Goal: Information Seeking & Learning: Understand process/instructions

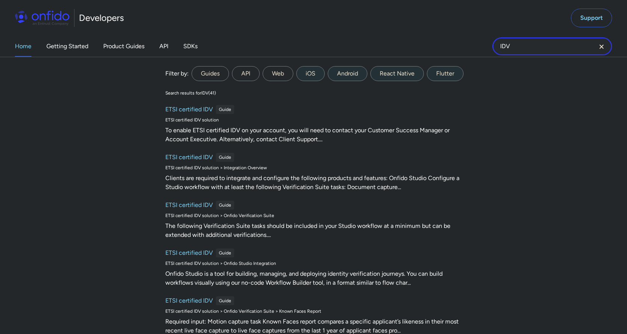
drag, startPoint x: 513, startPoint y: 46, endPoint x: 487, endPoint y: 45, distance: 25.8
click at [487, 45] on div "Home Getting Started Product Guides API SDKs IDV IDV Filter by: Guides API Web …" at bounding box center [313, 46] width 627 height 21
type input "extractions"
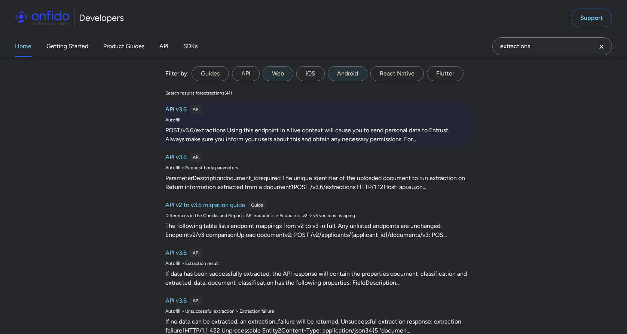
click at [184, 110] on h6 "API v3.6" at bounding box center [175, 109] width 21 height 9
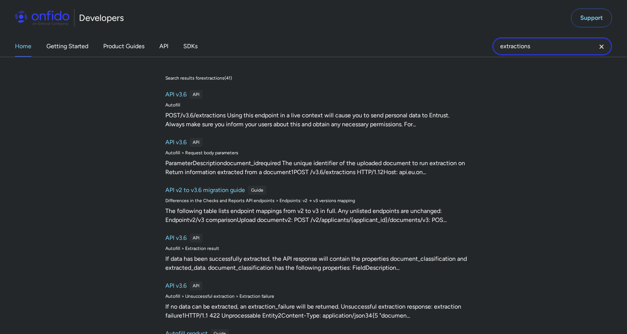
click at [550, 44] on input "extractions" at bounding box center [552, 46] width 120 height 18
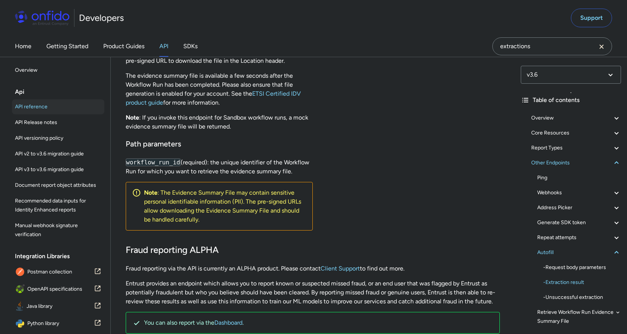
scroll to position [70347, 0]
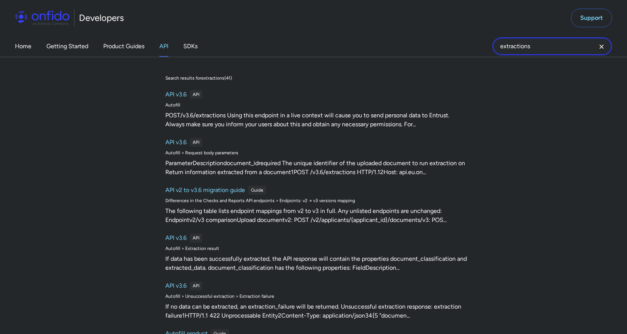
drag, startPoint x: 544, startPoint y: 47, endPoint x: 475, endPoint y: 41, distance: 69.1
click at [475, 41] on div "Home Getting Started Product Guides API SDKs extractions extractions Search res…" at bounding box center [313, 46] width 627 height 21
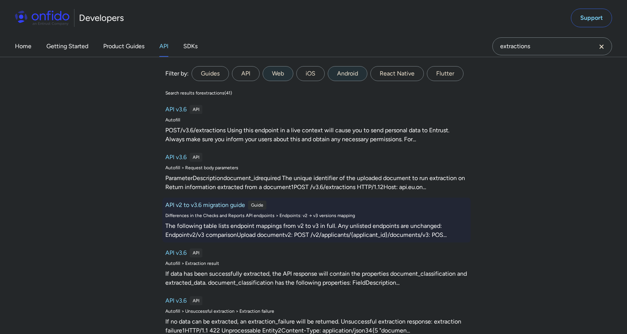
scroll to position [70085, 0]
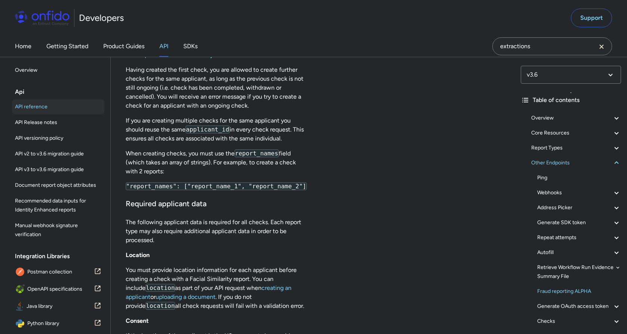
scroll to position [72697, 0]
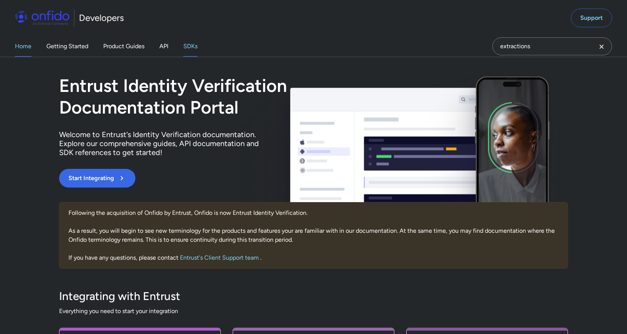
click at [191, 46] on link "SDKs" at bounding box center [190, 46] width 14 height 21
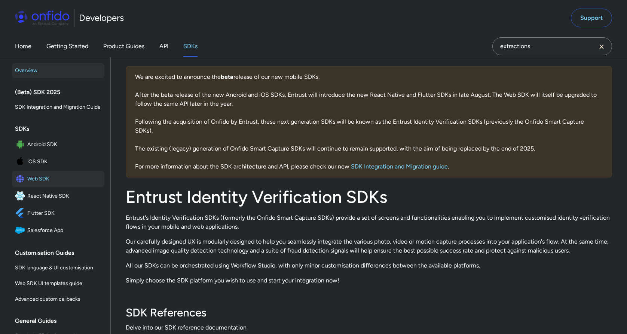
click at [45, 182] on span "Web SDK" at bounding box center [64, 179] width 74 height 10
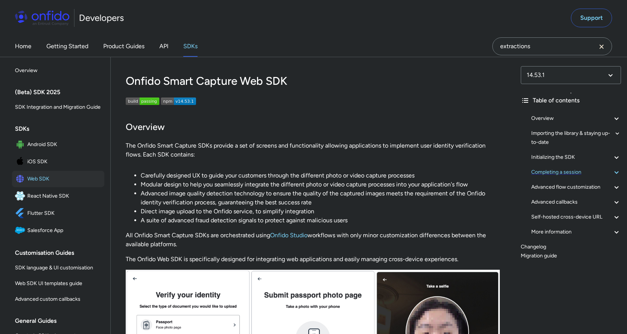
click at [565, 171] on div "Completing a session" at bounding box center [576, 172] width 90 height 9
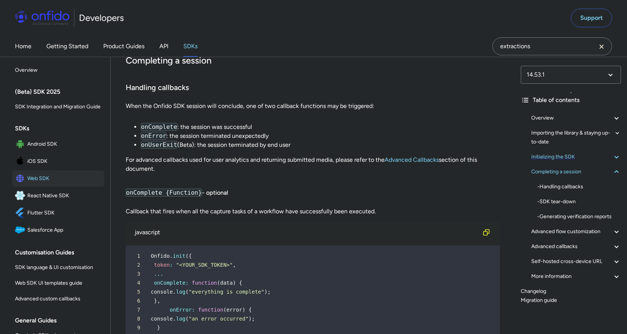
click at [558, 156] on div "Initializing the SDK" at bounding box center [576, 157] width 90 height 9
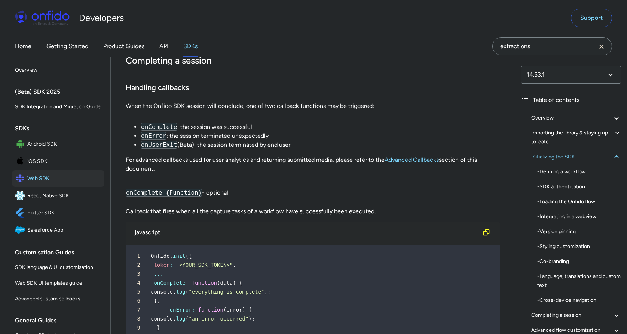
scroll to position [1419, 0]
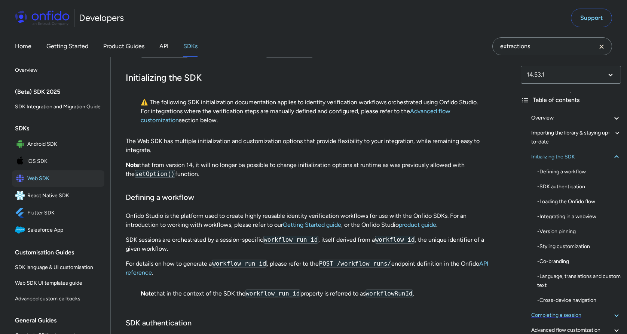
click at [556, 316] on div "Completing a session" at bounding box center [576, 315] width 90 height 9
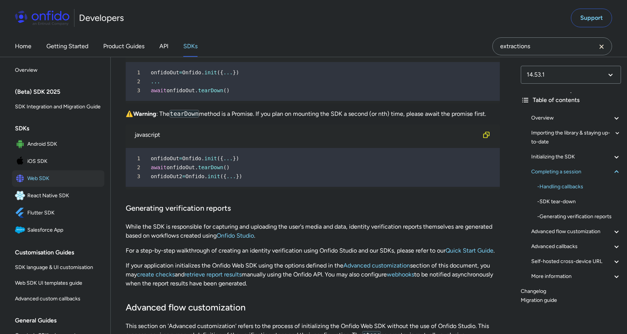
scroll to position [9350, 0]
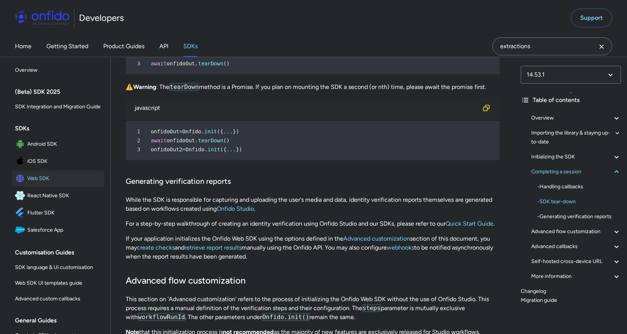
drag, startPoint x: 299, startPoint y: 282, endPoint x: 291, endPoint y: 285, distance: 9.2
click at [291, 261] on p "If your application initializes the Onfido Web SDK using the options defined in…" at bounding box center [313, 247] width 374 height 27
click at [573, 230] on div "Advanced flow customization" at bounding box center [576, 231] width 90 height 9
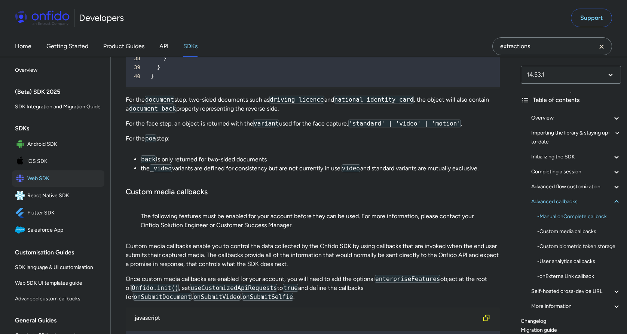
scroll to position [13417, 0]
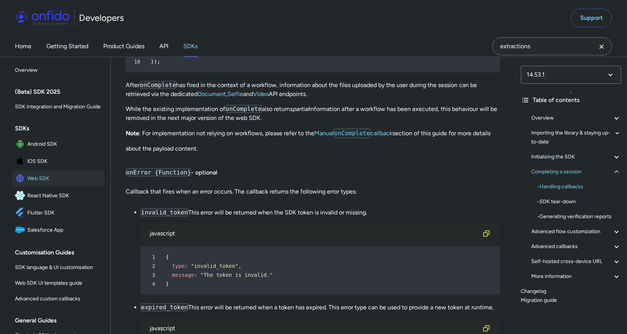
scroll to position [7501, 0]
click at [324, 136] on link "Manual onComplete callback" at bounding box center [353, 132] width 78 height 7
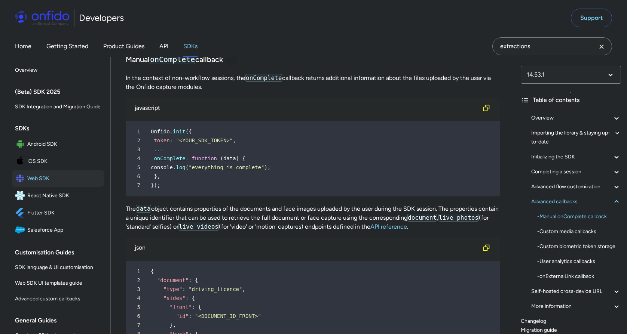
click at [231, 63] on div at bounding box center [231, 60] width 6 height 6
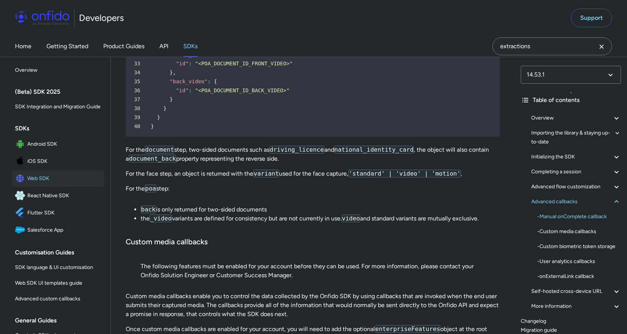
scroll to position [13406, 0]
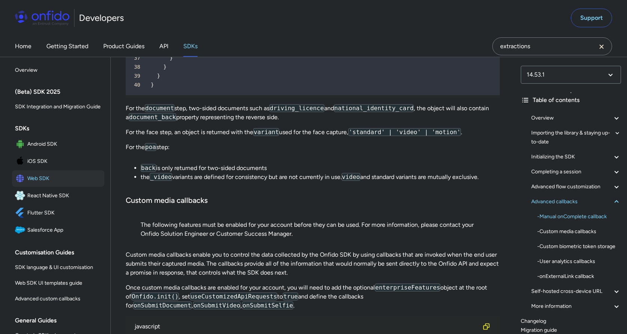
click at [341, 245] on blockquote "The following features must be enabled for your account before they can be used…" at bounding box center [313, 233] width 344 height 24
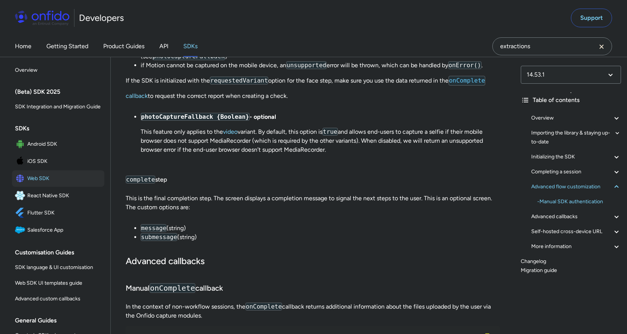
scroll to position [12623, 0]
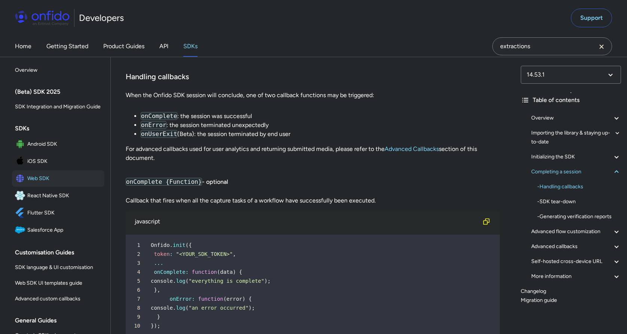
scroll to position [7182, 0]
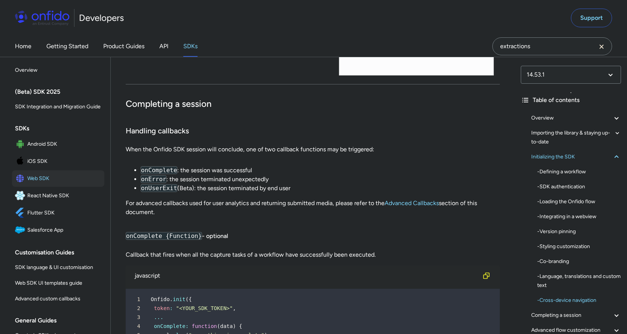
scroll to position [1419, 0]
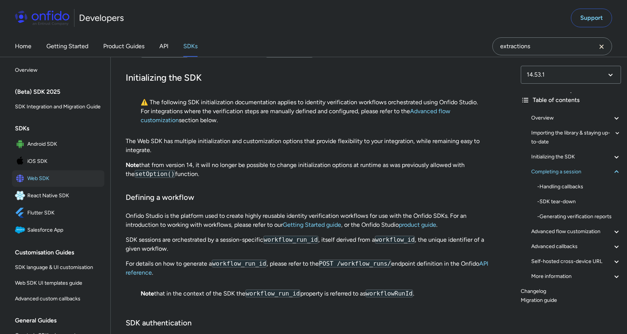
scroll to position [7225, 0]
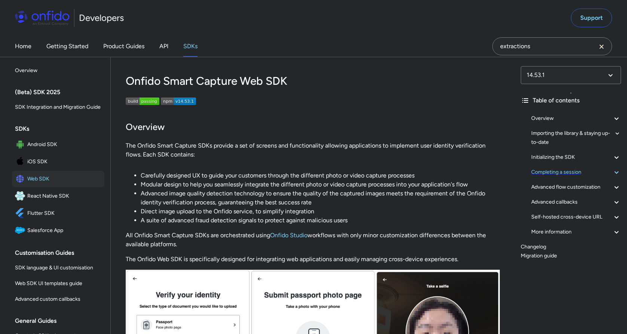
click at [571, 172] on div "Completing a session" at bounding box center [576, 172] width 90 height 9
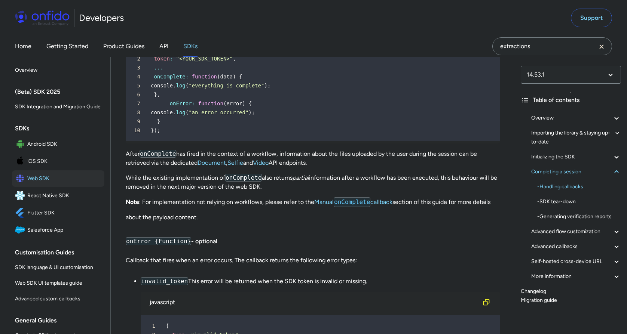
scroll to position [7433, 0]
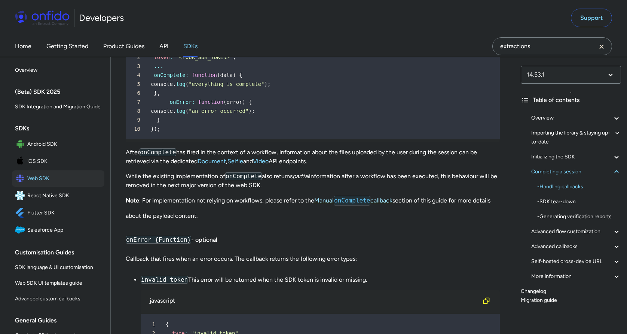
click at [353, 206] on code "onComplete" at bounding box center [352, 201] width 37 height 10
